Goal: Task Accomplishment & Management: Manage account settings

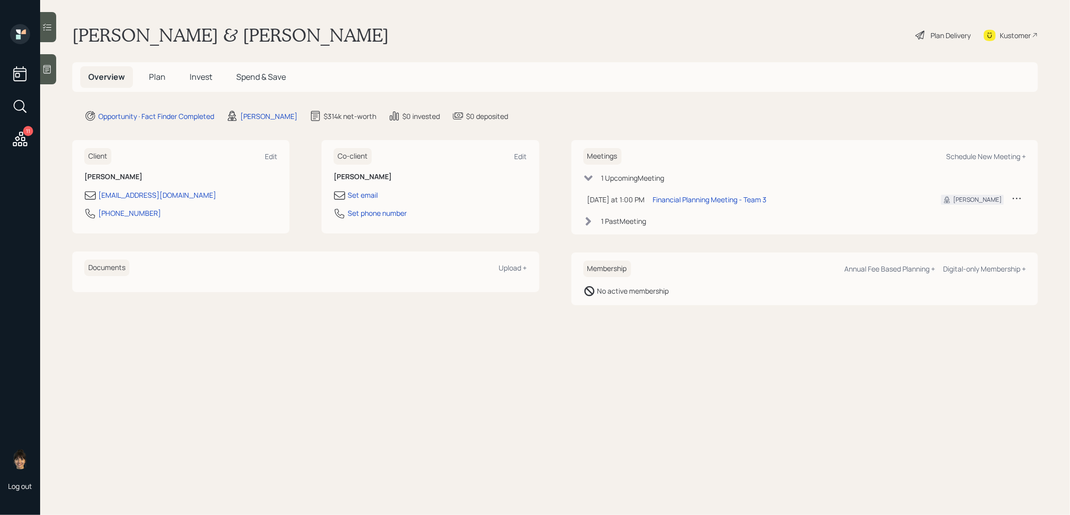
click at [154, 75] on span "Plan" at bounding box center [157, 76] width 17 height 11
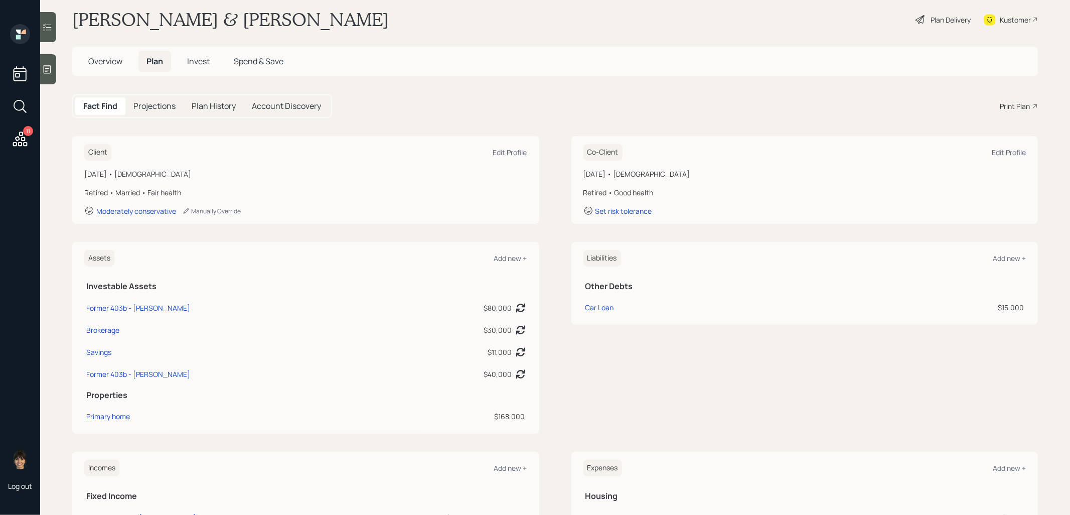
scroll to position [17, 0]
click at [16, 134] on icon at bounding box center [20, 139] width 18 height 18
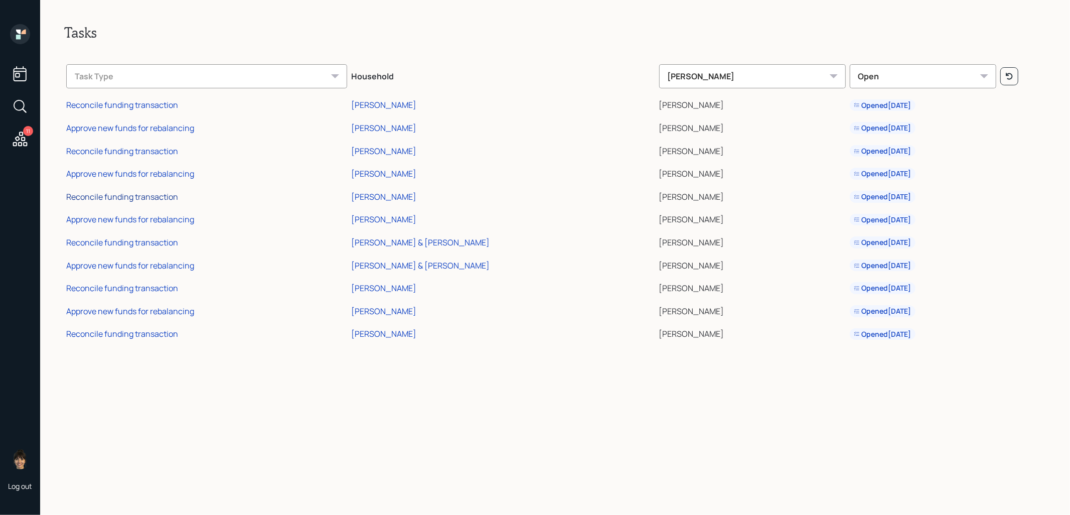
click at [135, 194] on div "Reconcile funding transaction" at bounding box center [122, 196] width 112 height 11
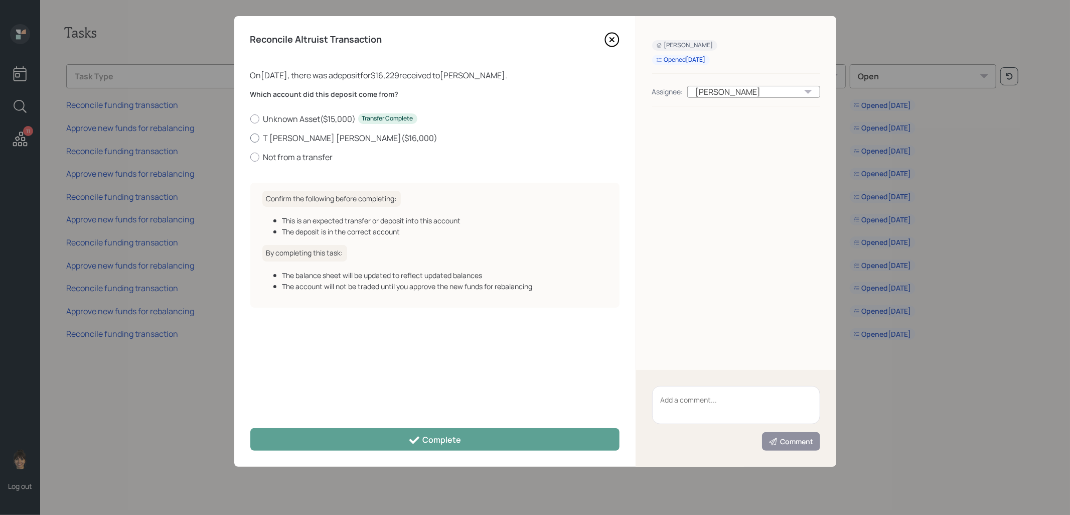
click at [253, 136] on div at bounding box center [254, 137] width 9 height 9
click at [250, 137] on input "T [PERSON_NAME] [PERSON_NAME] ( $16,000 )" at bounding box center [250, 137] width 1 height 1
radio input "true"
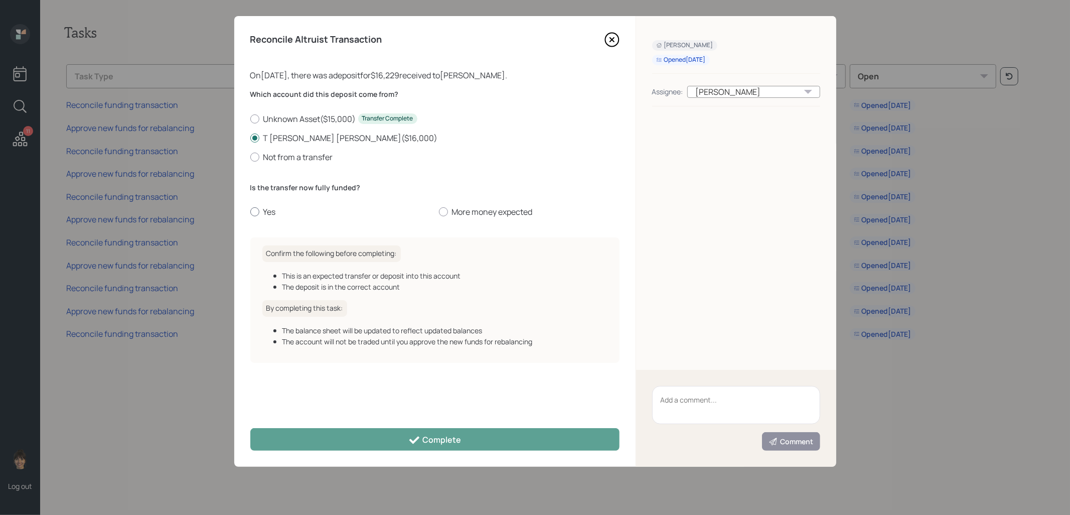
click at [255, 209] on div at bounding box center [254, 211] width 9 height 9
click at [250, 212] on input "Yes" at bounding box center [250, 212] width 1 height 1
radio input "true"
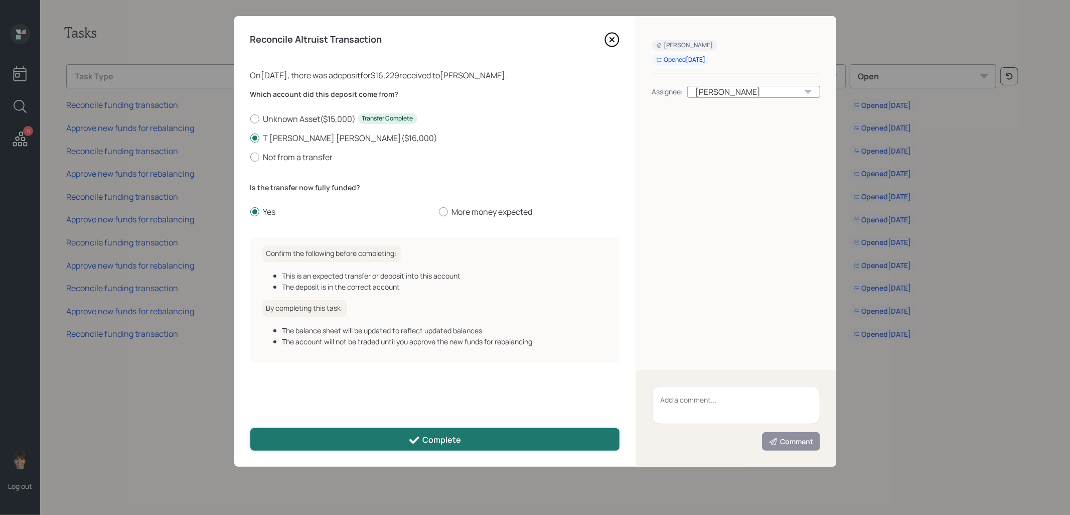
click at [333, 446] on button "Complete" at bounding box center [434, 439] width 369 height 23
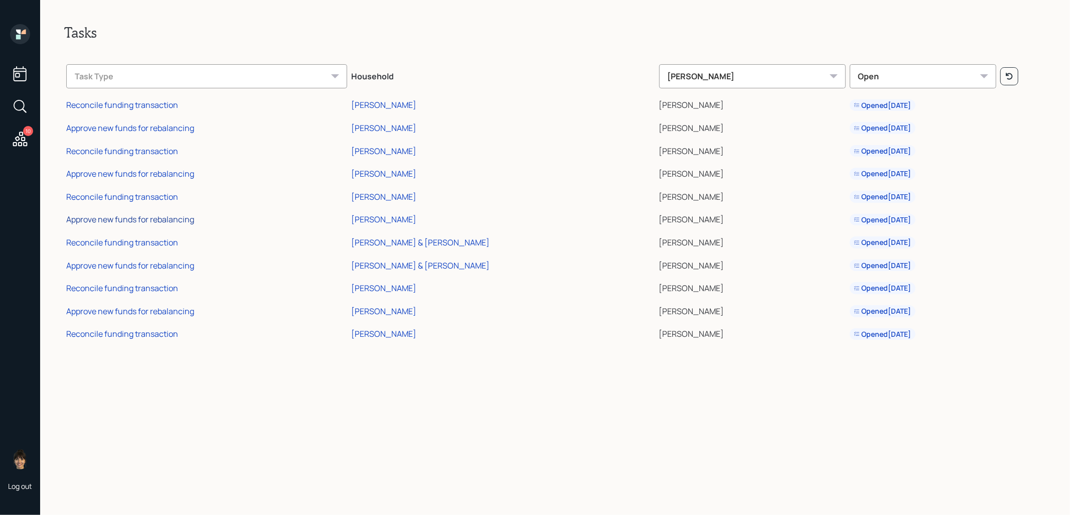
click at [83, 220] on div "Approve new funds for rebalancing" at bounding box center [130, 219] width 128 height 11
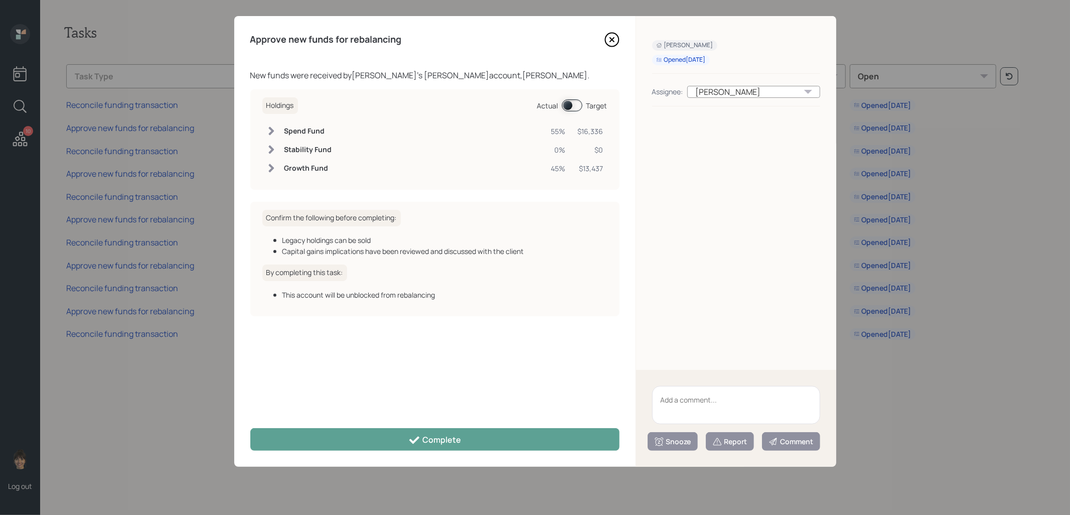
click at [567, 106] on span at bounding box center [572, 105] width 21 height 12
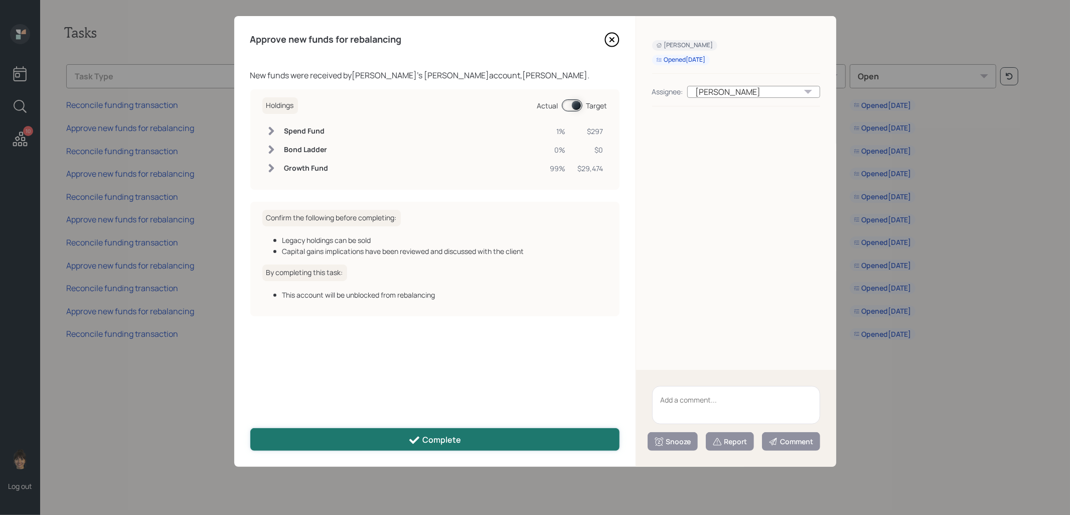
click at [328, 439] on button "Complete" at bounding box center [434, 439] width 369 height 23
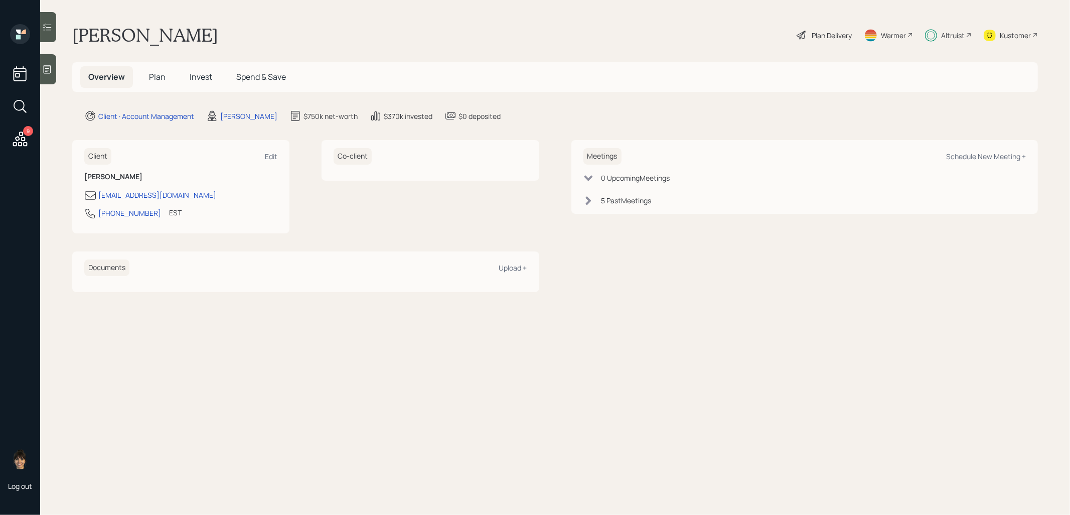
click at [160, 77] on span "Plan" at bounding box center [157, 76] width 17 height 11
